Goal: Transaction & Acquisition: Purchase product/service

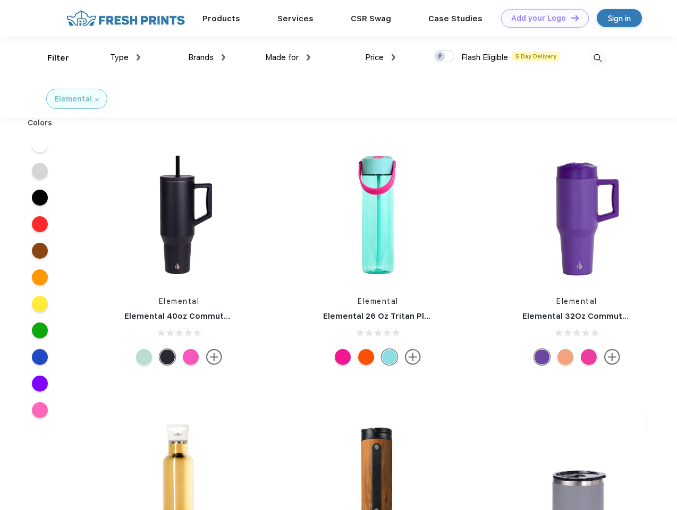
click at [541, 18] on link "Add your Logo Design Tool" at bounding box center [545, 18] width 88 height 19
click at [0, 0] on div "Design Tool" at bounding box center [0, 0] width 0 height 0
click at [570, 18] on link "Add your Logo Design Tool" at bounding box center [545, 18] width 88 height 19
click at [51, 58] on div "Filter" at bounding box center [58, 58] width 22 height 12
click at [125, 57] on span "Type" at bounding box center [119, 58] width 19 height 10
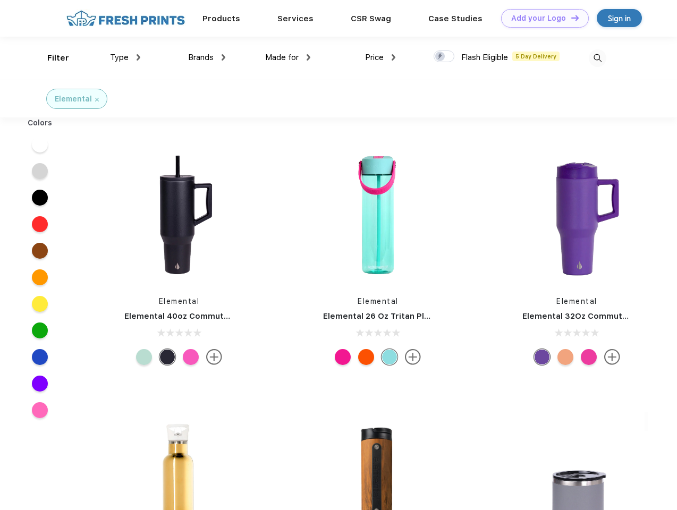
click at [207, 57] on span "Brands" at bounding box center [200, 58] width 25 height 10
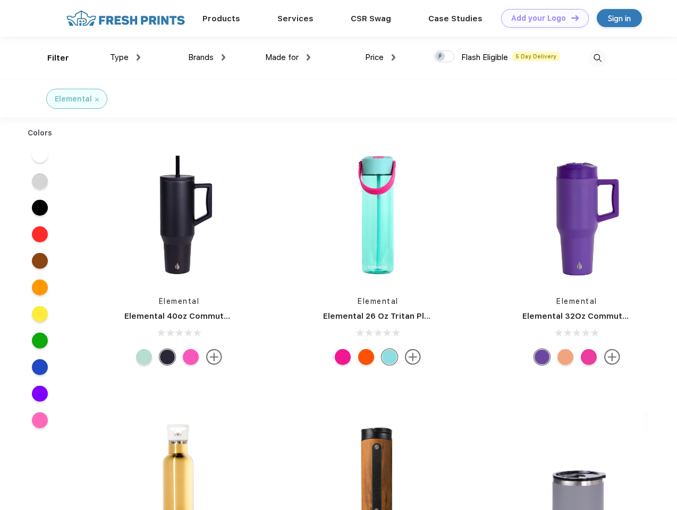
click at [288, 57] on span "Made for" at bounding box center [281, 58] width 33 height 10
click at [380, 57] on span "Price" at bounding box center [374, 58] width 19 height 10
click at [444, 57] on div at bounding box center [443, 56] width 21 height 12
click at [440, 57] on input "checkbox" at bounding box center [436, 53] width 7 height 7
click at [597, 58] on img at bounding box center [597, 58] width 18 height 18
